Goal: Task Accomplishment & Management: Use online tool/utility

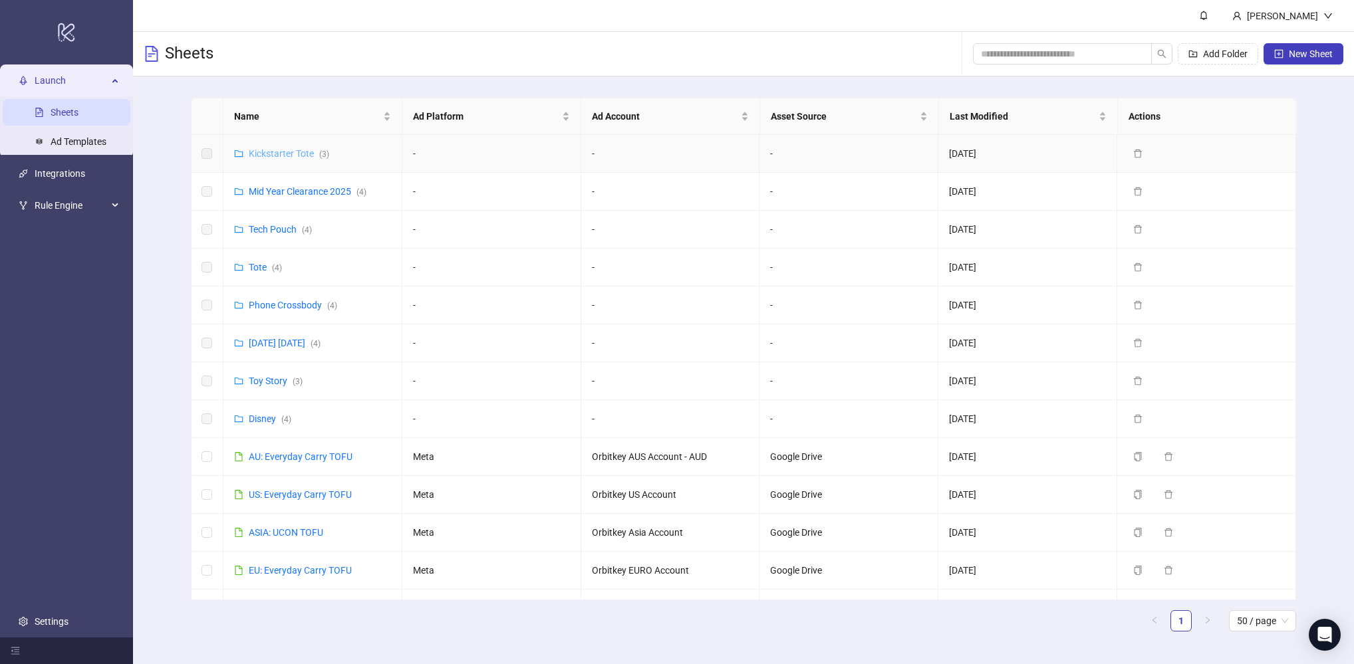
click at [269, 152] on link "Kickstarter Tote ( 3 )" at bounding box center [289, 153] width 80 height 11
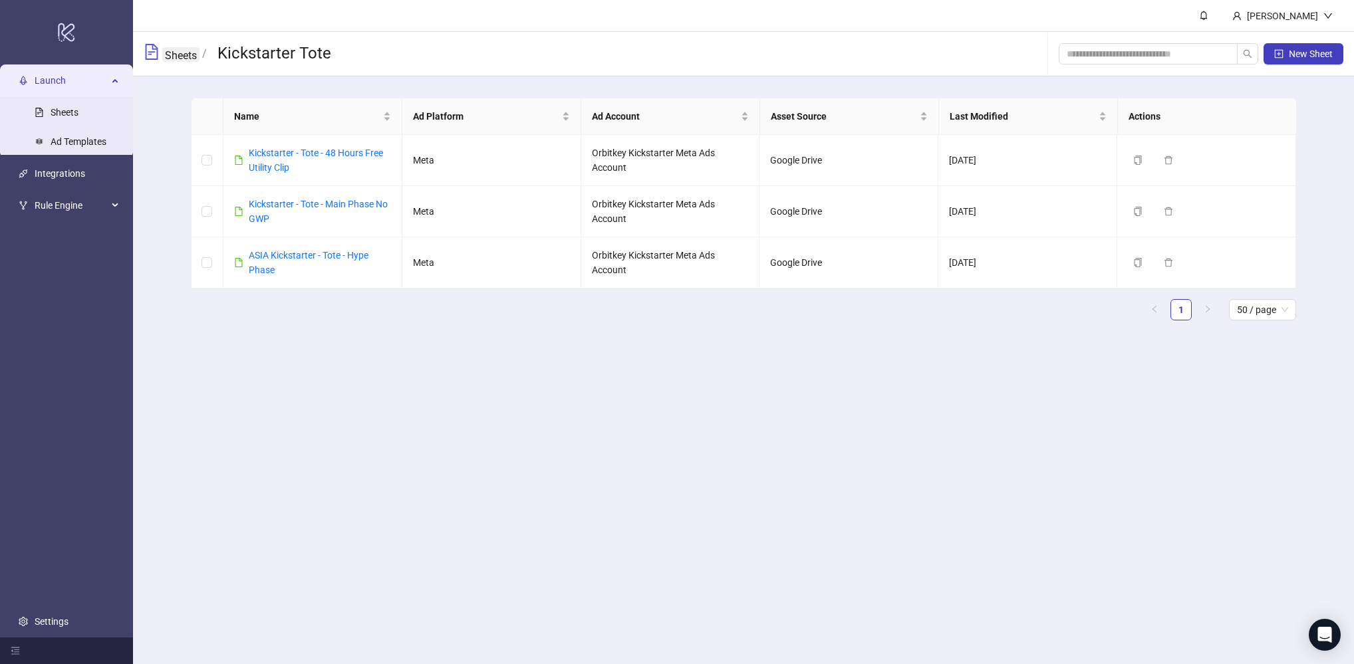
click at [168, 59] on link "Sheets" at bounding box center [180, 54] width 37 height 15
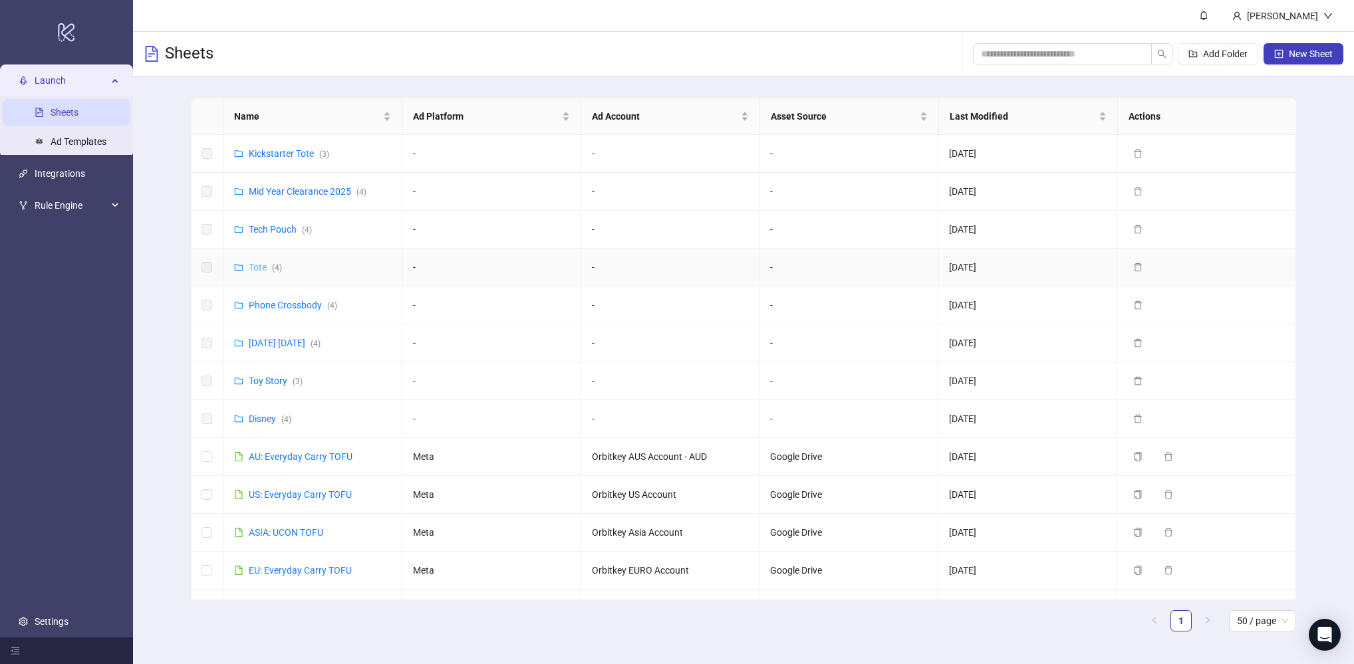
click at [257, 265] on link "Tote ( 4 )" at bounding box center [265, 267] width 33 height 11
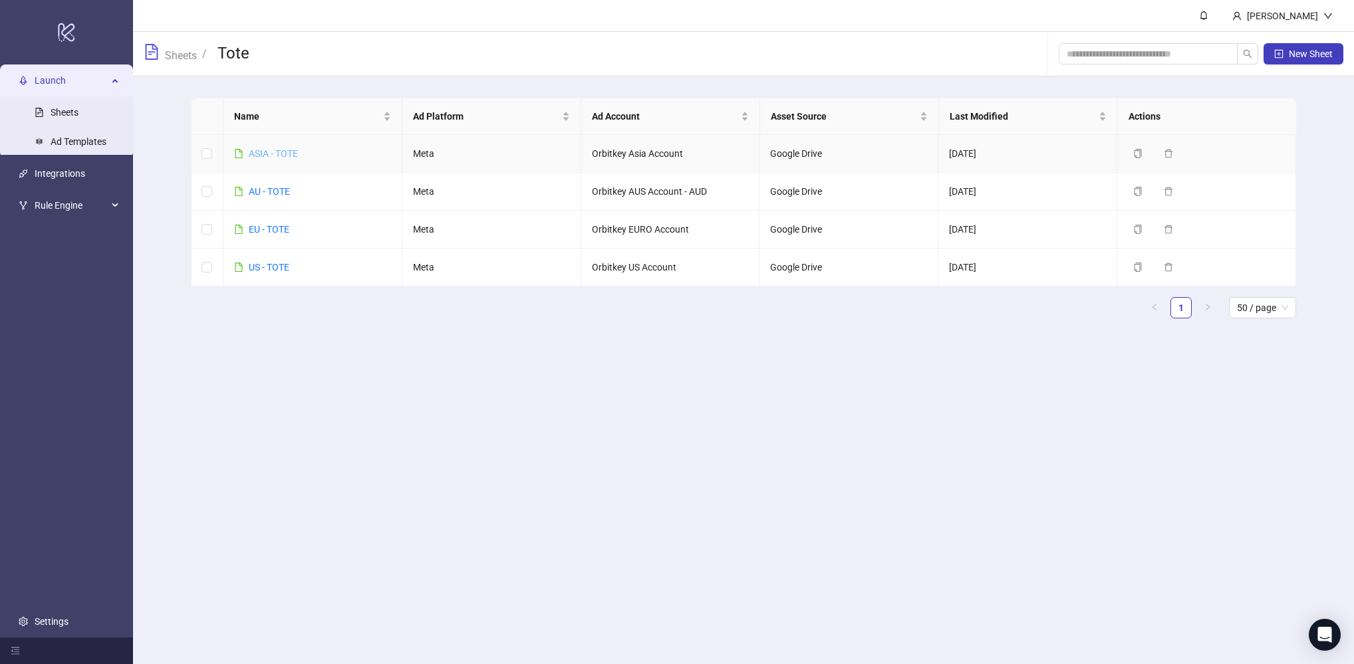
click at [270, 155] on link "ASIA - TOTE" at bounding box center [273, 153] width 49 height 11
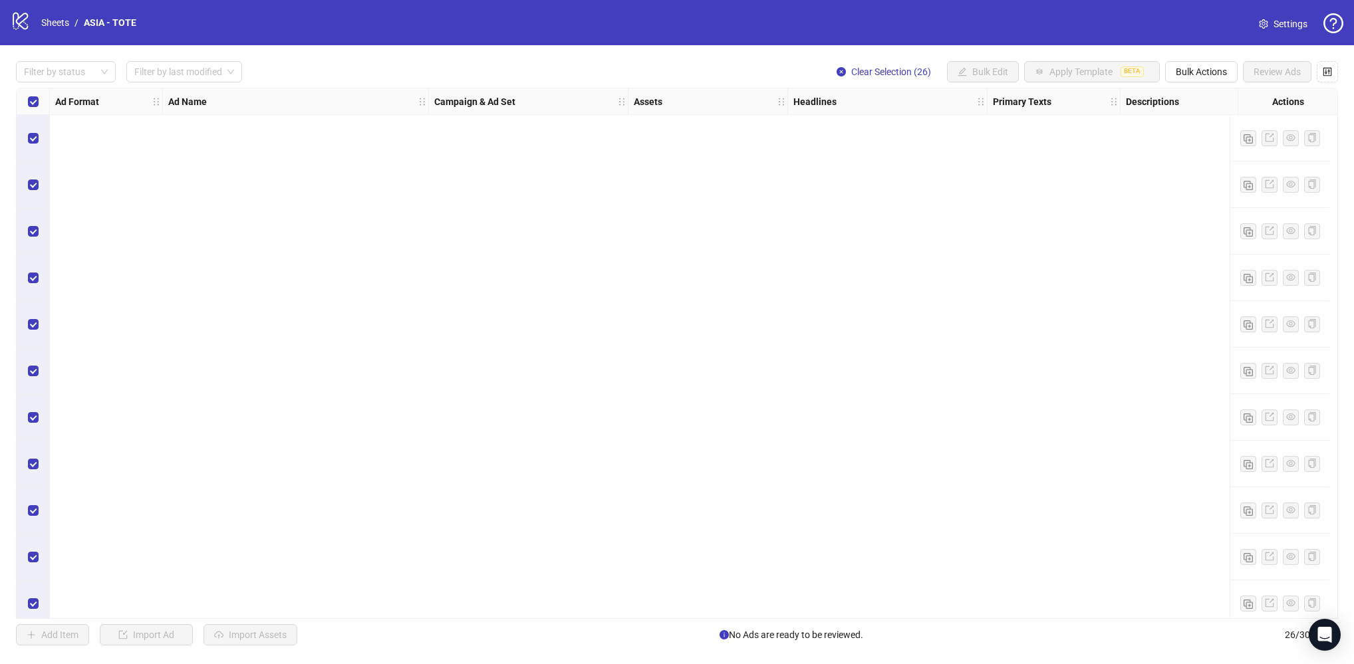
scroll to position [711, 0]
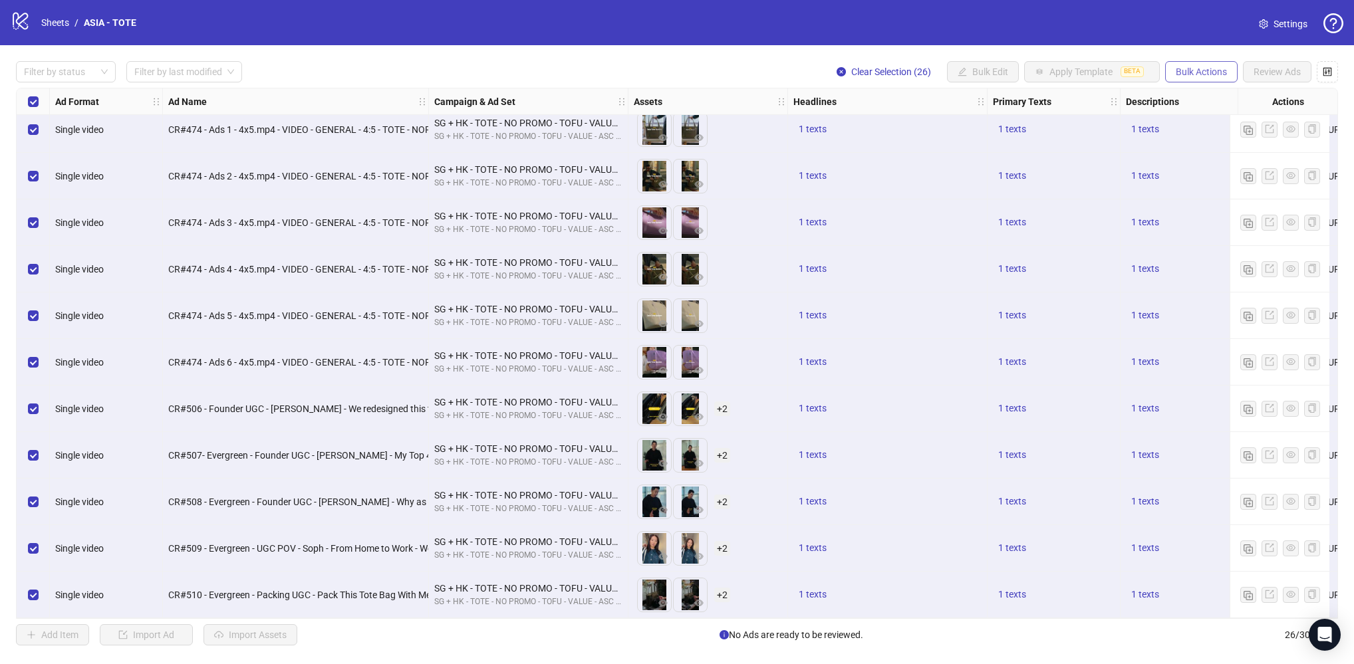
click at [1196, 70] on span "Bulk Actions" at bounding box center [1201, 71] width 51 height 11
click at [1197, 159] on span "Copy to another sheet" at bounding box center [1220, 163] width 91 height 15
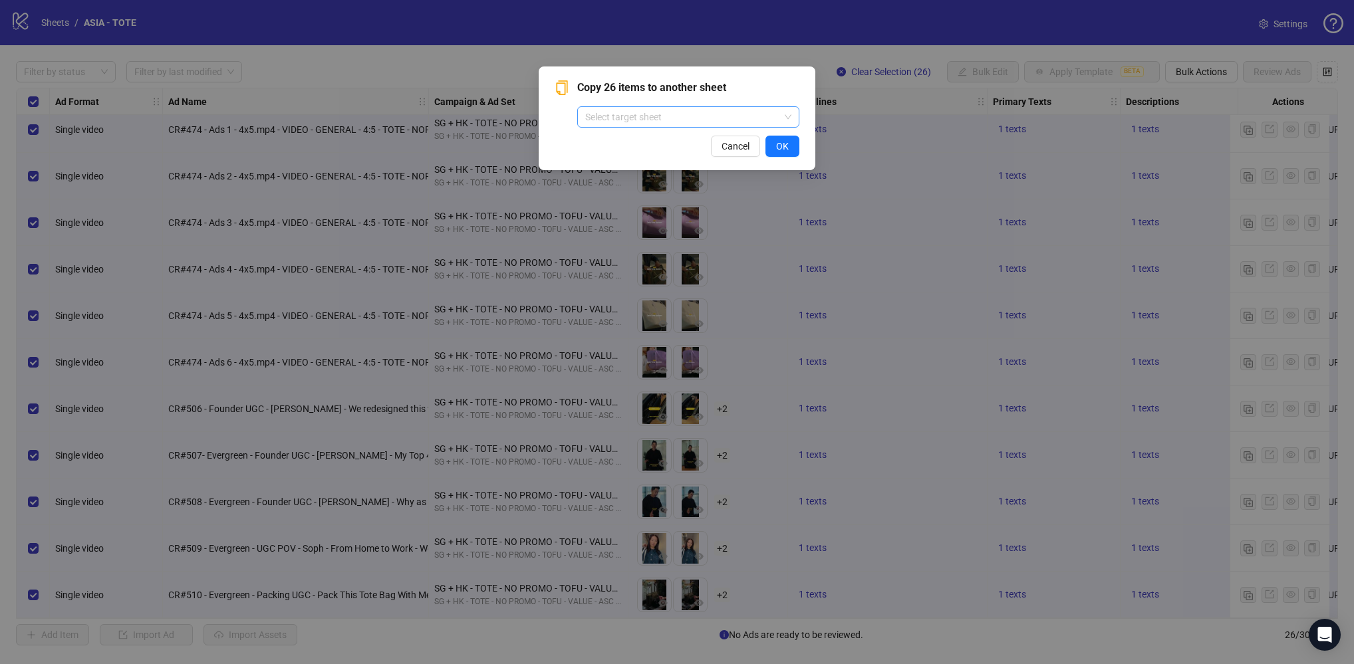
click at [717, 113] on input "search" at bounding box center [682, 117] width 194 height 20
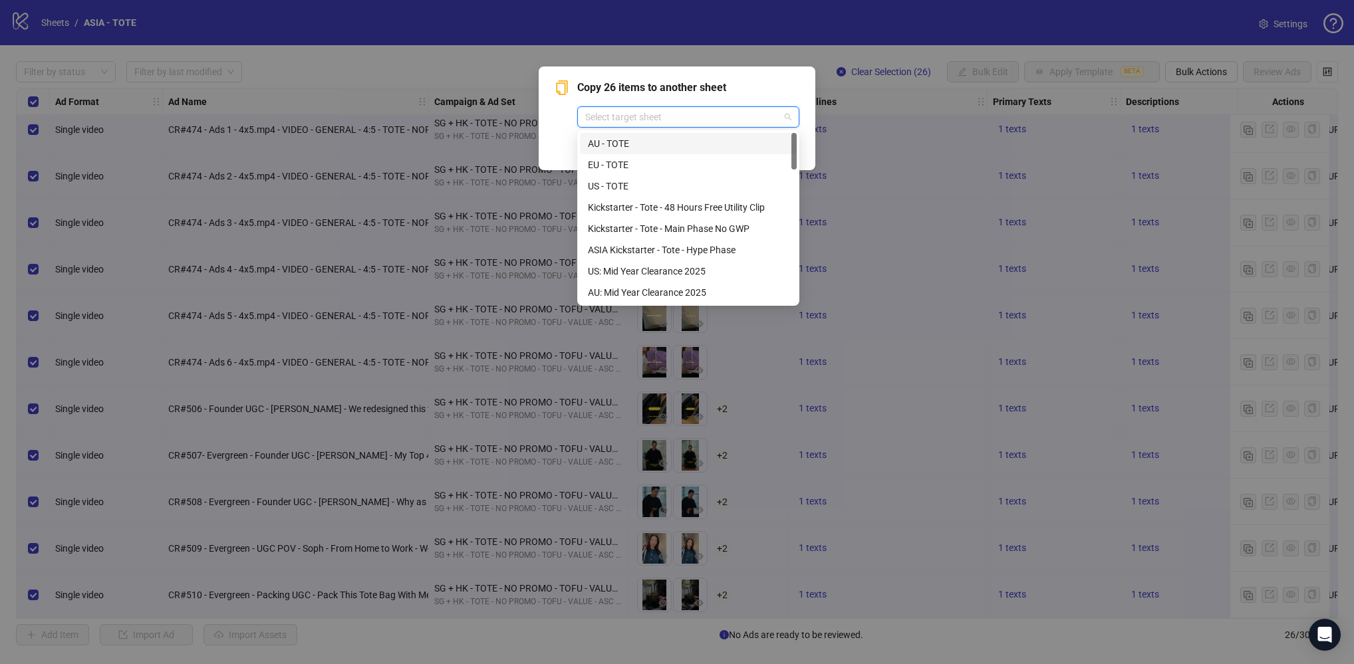
click at [679, 142] on div "AU - TOTE" at bounding box center [688, 143] width 201 height 15
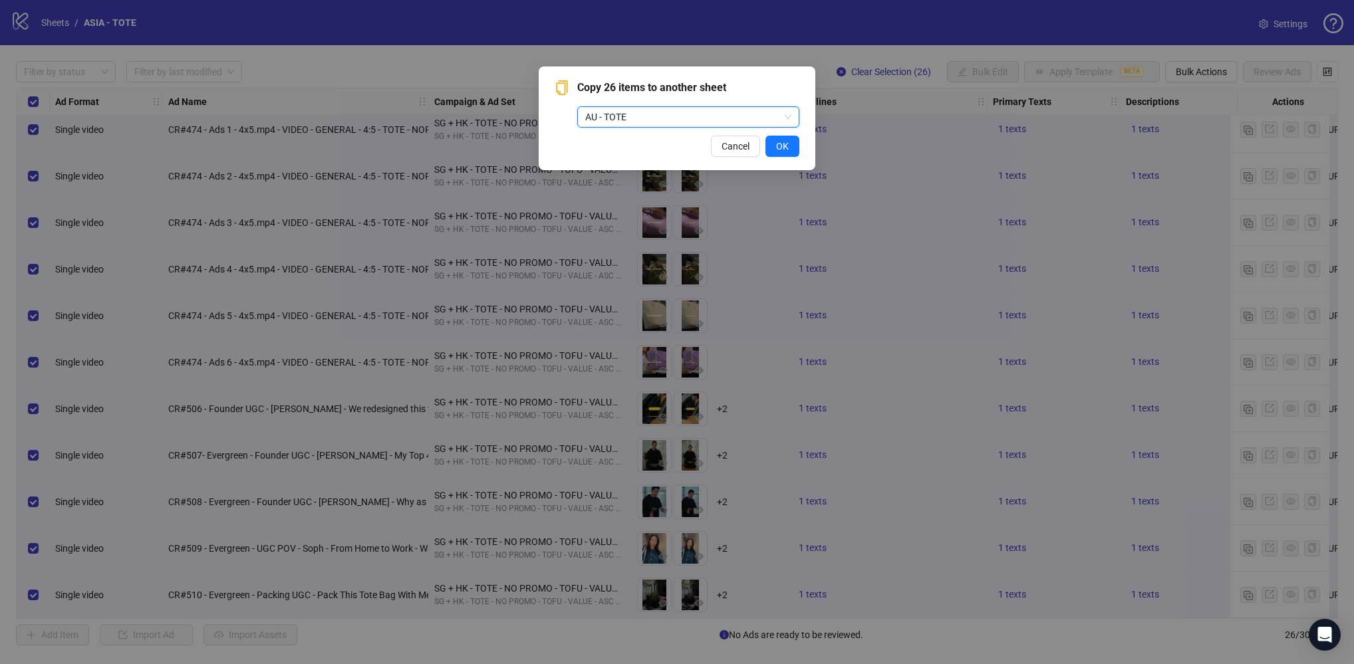
click at [740, 114] on span "AU - TOTE" at bounding box center [688, 117] width 206 height 20
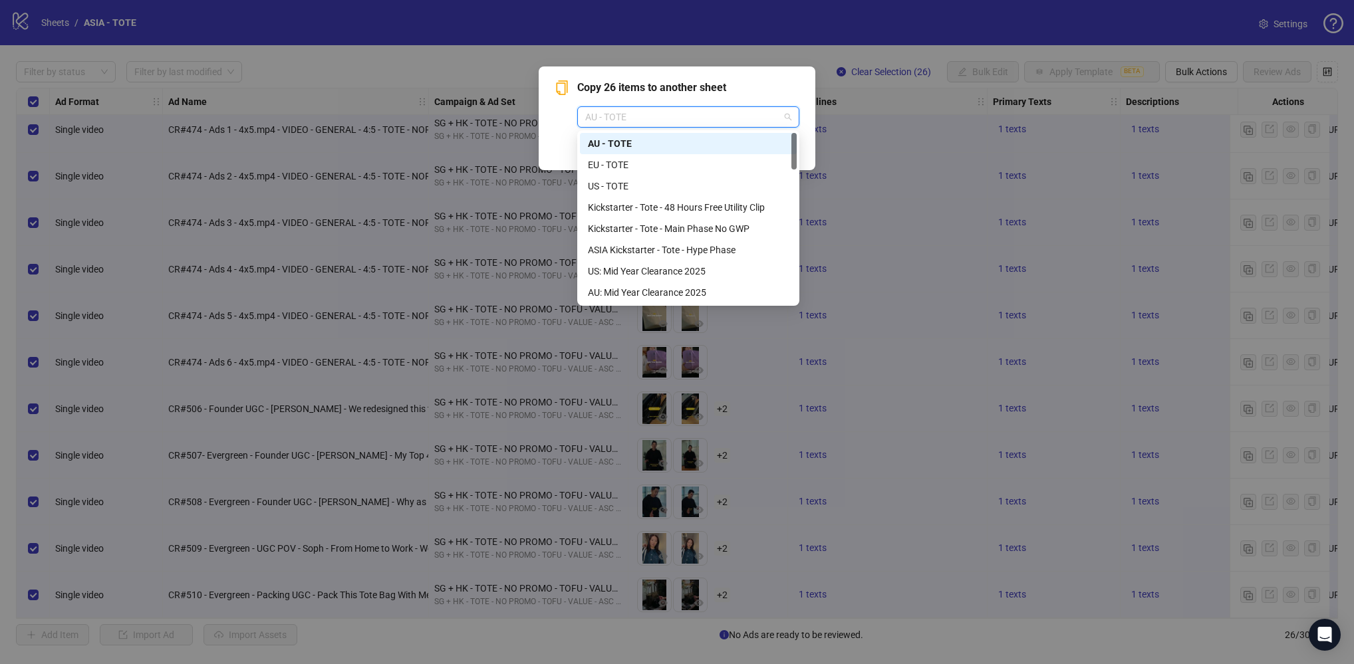
click at [779, 88] on span "Copy 26 items to another sheet" at bounding box center [688, 88] width 222 height 16
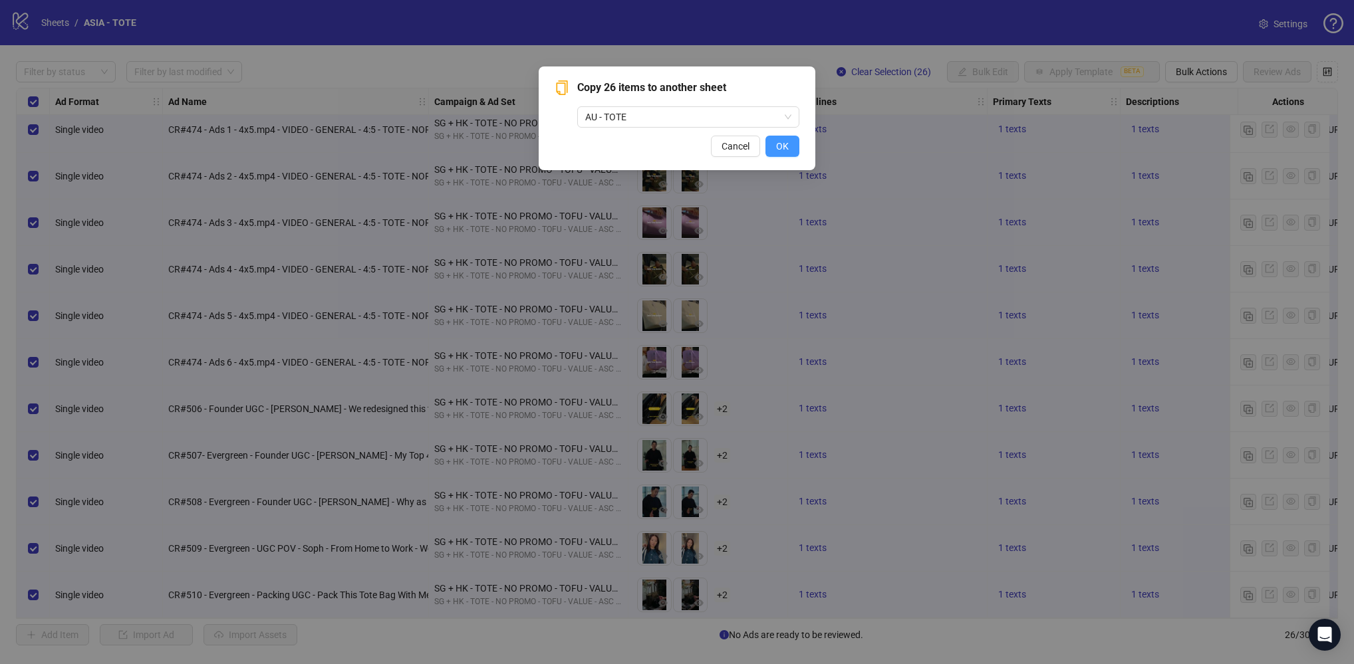
click at [786, 145] on span "OK" at bounding box center [782, 146] width 13 height 11
